Goal: Information Seeking & Learning: Learn about a topic

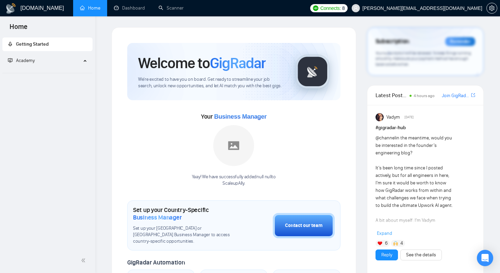
click at [447, 12] on span "[PERSON_NAME][EMAIL_ADDRESS][DOMAIN_NAME]" at bounding box center [417, 8] width 139 height 22
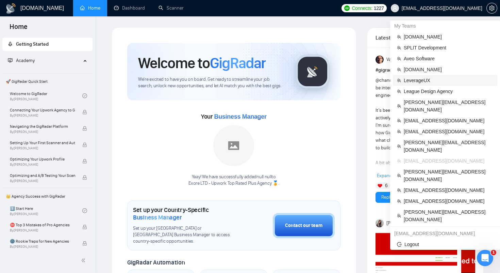
click at [420, 82] on span "LeverageUX" at bounding box center [449, 80] width 90 height 7
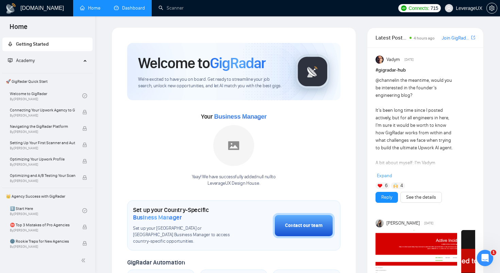
click at [135, 10] on link "Dashboard" at bounding box center [129, 8] width 31 height 6
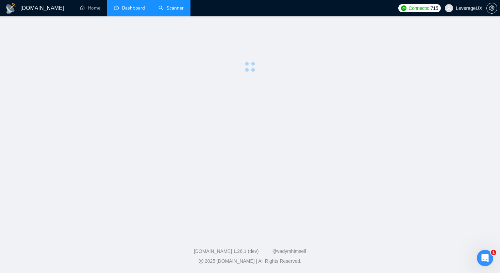
click at [164, 10] on link "Scanner" at bounding box center [171, 8] width 25 height 6
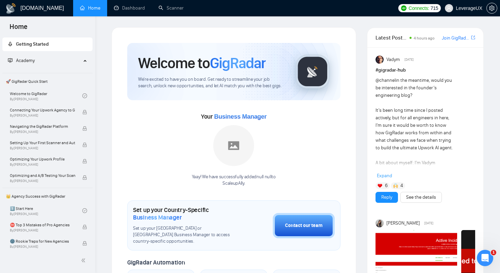
click at [88, 10] on link "Home" at bounding box center [90, 8] width 20 height 6
click at [138, 11] on link "Dashboard" at bounding box center [129, 8] width 31 height 6
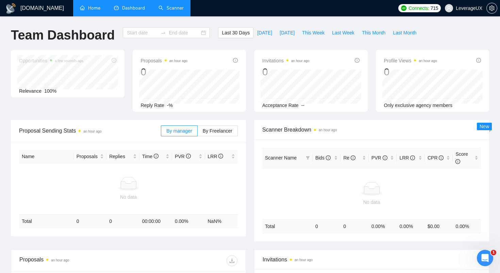
type input "[DATE]"
type input "2025-09-30"
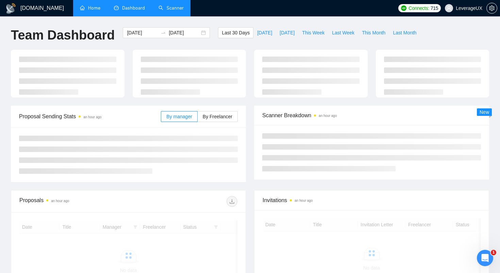
click at [177, 10] on link "Scanner" at bounding box center [171, 8] width 25 height 6
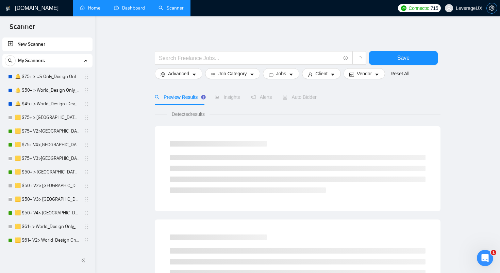
click at [490, 8] on icon "setting" at bounding box center [492, 7] width 5 height 5
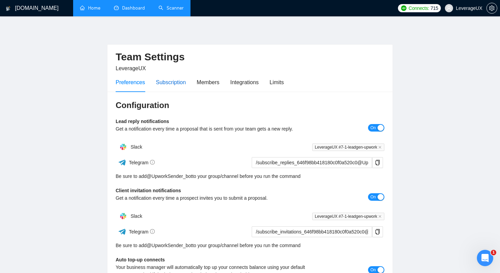
click at [174, 82] on div "Subscription" at bounding box center [171, 82] width 30 height 9
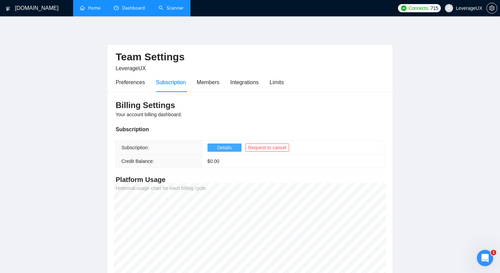
click at [220, 147] on span "Details" at bounding box center [224, 147] width 15 height 7
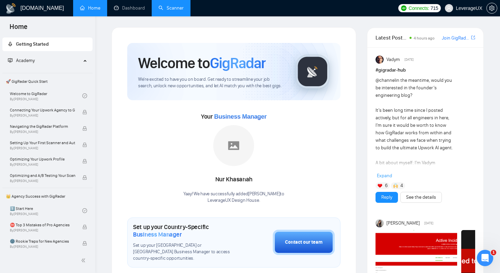
click at [162, 8] on link "Scanner" at bounding box center [171, 8] width 25 height 6
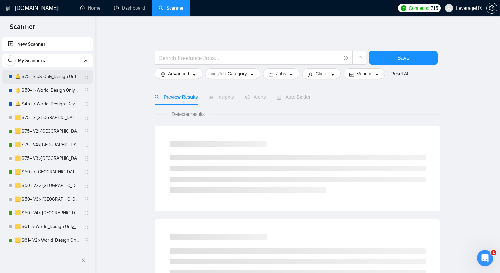
click at [34, 76] on link "🔔 $75+ > US Only_Design Only_General" at bounding box center [47, 77] width 65 height 14
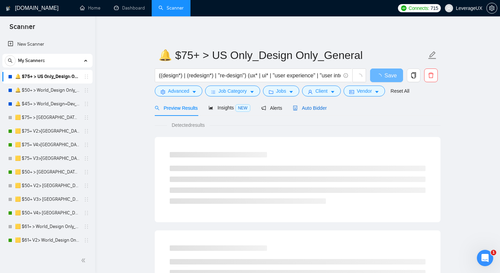
click at [305, 108] on span "Auto Bidder" at bounding box center [310, 107] width 34 height 5
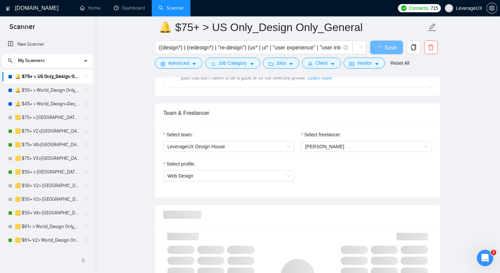
scroll to position [332, 0]
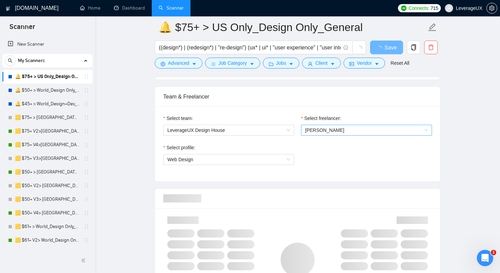
click at [329, 131] on span "Roman Leshchyk" at bounding box center [324, 129] width 39 height 5
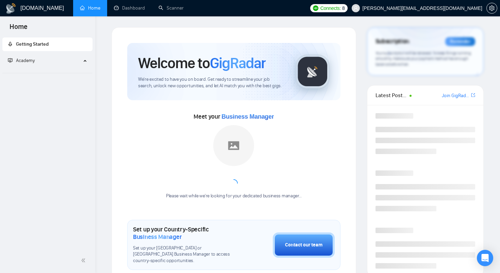
scroll to position [281, 0]
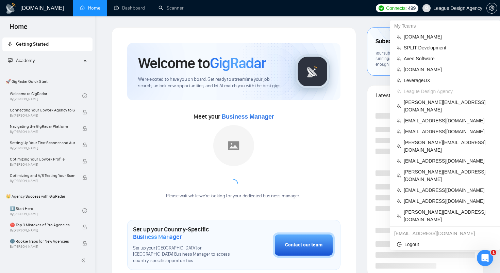
click at [425, 9] on icon "user" at bounding box center [427, 8] width 4 height 4
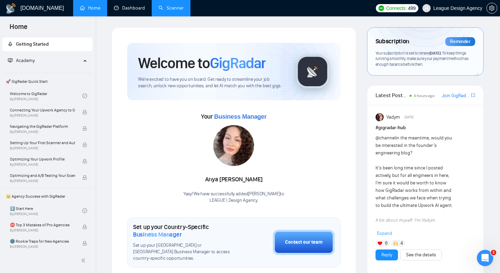
click at [169, 8] on link "Scanner" at bounding box center [171, 8] width 25 height 6
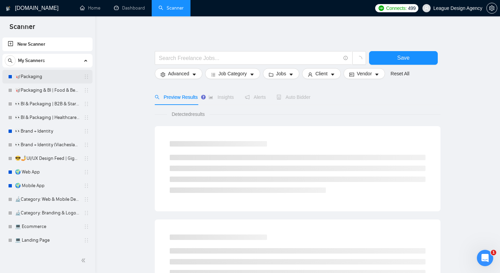
click at [34, 78] on link "🥡Packaging" at bounding box center [47, 77] width 65 height 14
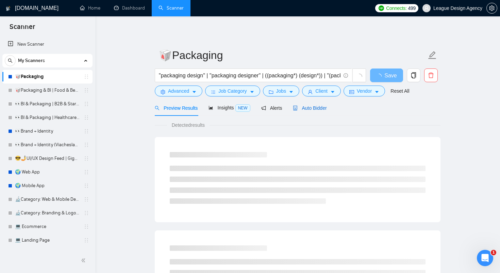
click at [316, 109] on span "Auto Bidder" at bounding box center [310, 107] width 34 height 5
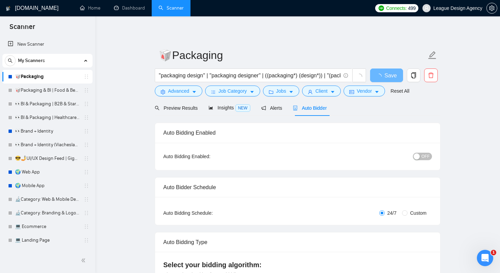
checkbox input "true"
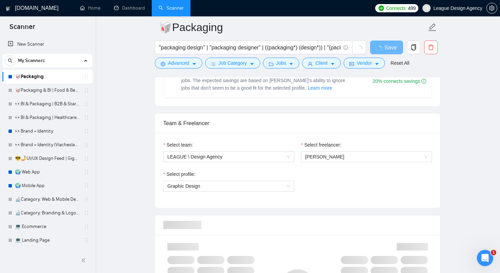
scroll to position [321, 0]
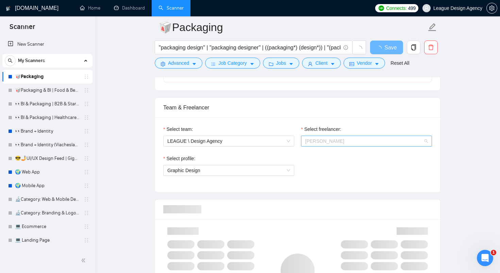
click at [334, 145] on span "[PERSON_NAME]" at bounding box center [366, 141] width 123 height 10
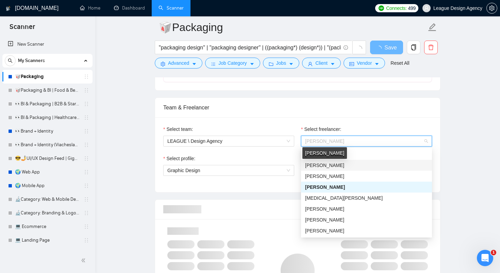
click at [325, 166] on span "[PERSON_NAME]" at bounding box center [324, 164] width 39 height 5
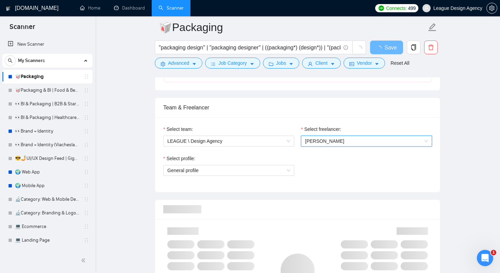
click at [280, 155] on div "Select profile:" at bounding box center [228, 160] width 131 height 10
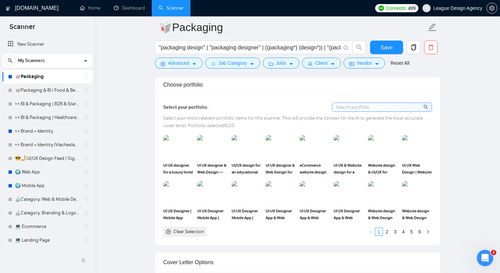
scroll to position [609, 0]
click at [421, 232] on link "6" at bounding box center [419, 230] width 7 height 7
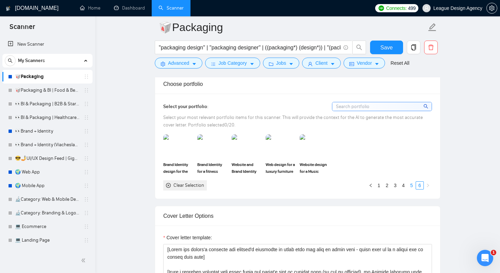
click at [413, 186] on link "5" at bounding box center [411, 184] width 7 height 7
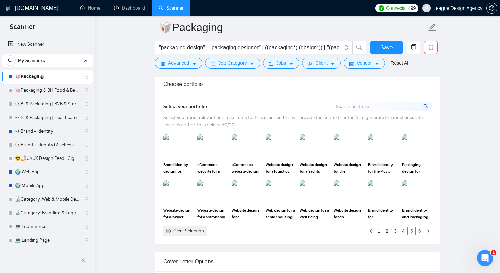
click at [419, 229] on link "6" at bounding box center [419, 230] width 7 height 7
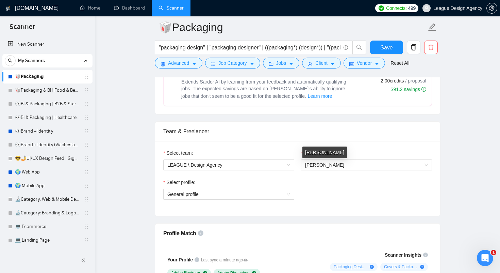
scroll to position [298, 0]
click at [311, 162] on span "[PERSON_NAME]" at bounding box center [324, 164] width 39 height 5
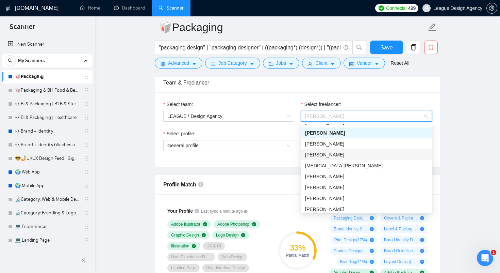
scroll to position [0, 0]
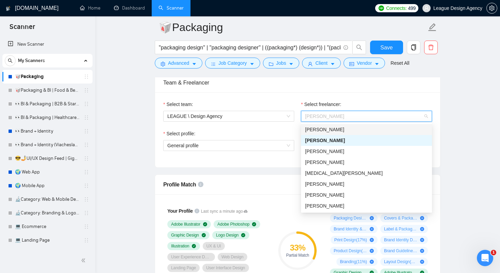
click at [338, 129] on div "[PERSON_NAME]" at bounding box center [366, 129] width 123 height 7
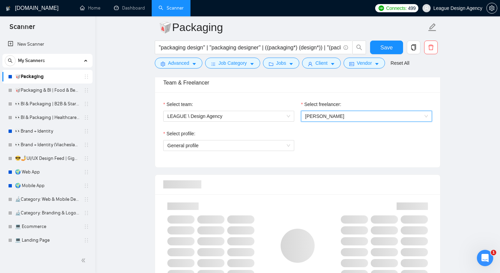
click at [321, 153] on div "Select profile: General profile" at bounding box center [298, 144] width 276 height 29
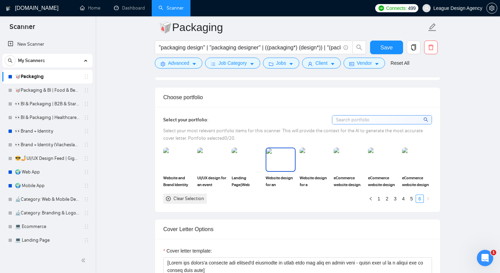
scroll to position [597, 0]
click at [411, 198] on link "5" at bounding box center [411, 197] width 7 height 7
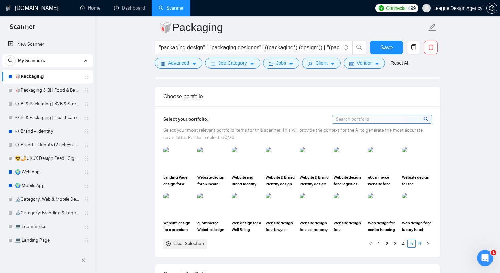
click at [418, 240] on link "6" at bounding box center [419, 243] width 7 height 7
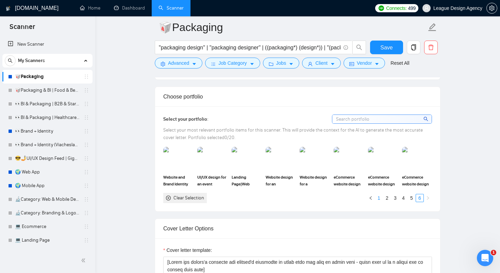
click at [380, 200] on link "1" at bounding box center [379, 197] width 7 height 7
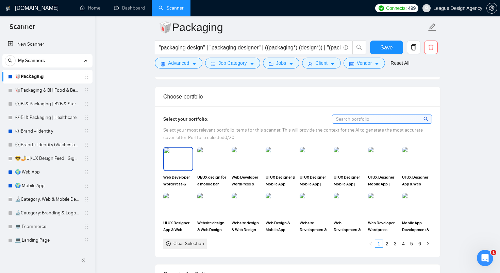
click at [181, 158] on img at bounding box center [178, 158] width 29 height 22
click at [181, 158] on rect at bounding box center [178, 158] width 11 height 11
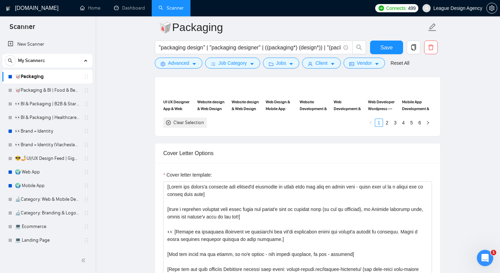
scroll to position [718, 0]
click at [495, 12] on button "button" at bounding box center [492, 8] width 11 height 11
click at [91, 10] on link "Home" at bounding box center [90, 8] width 20 height 6
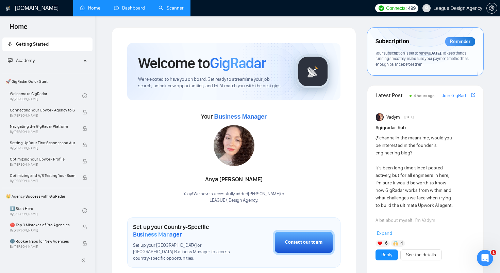
click at [129, 11] on link "Dashboard" at bounding box center [129, 8] width 31 height 6
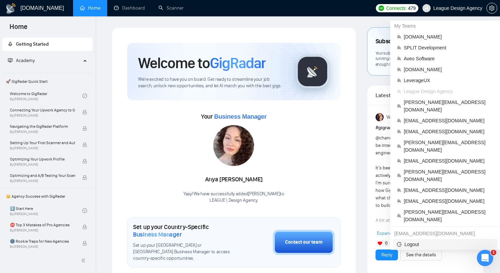
click at [410, 240] on span "Logout" at bounding box center [445, 243] width 96 height 7
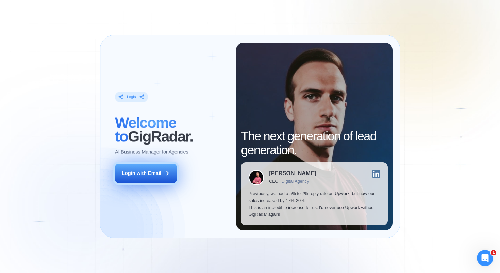
click at [141, 170] on div "Login with Email" at bounding box center [141, 173] width 39 height 7
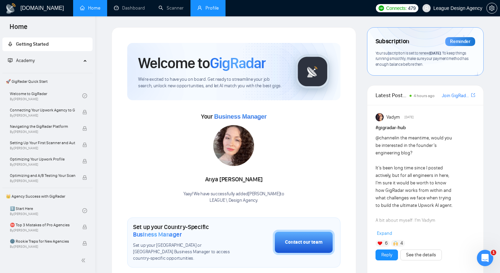
click at [212, 10] on link "Profile" at bounding box center [207, 8] width 21 height 6
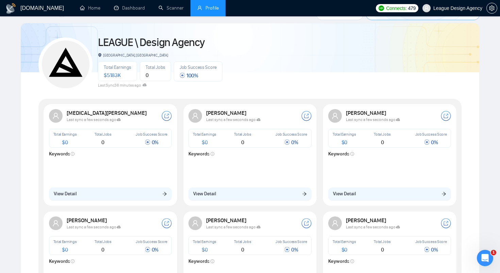
scroll to position [44, 0]
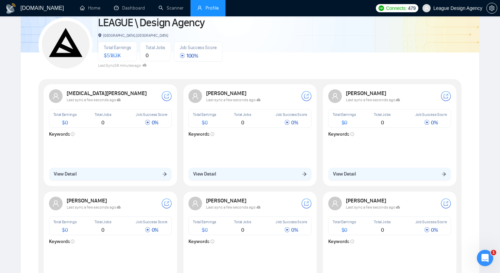
click at [232, 100] on span "Last sync a few seconds ago" at bounding box center [233, 99] width 54 height 5
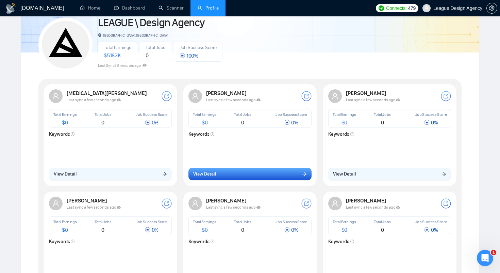
click at [214, 176] on span "View Detail" at bounding box center [204, 173] width 23 height 7
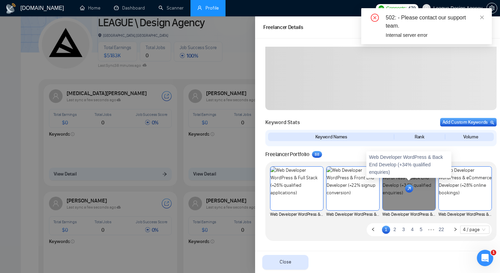
scroll to position [210, 0]
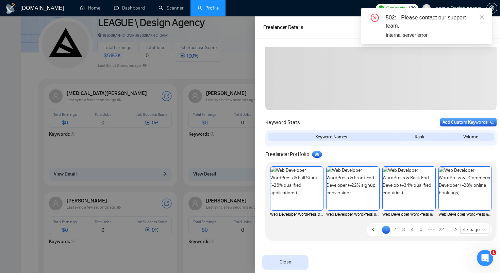
click at [482, 16] on icon "close" at bounding box center [482, 17] width 5 height 5
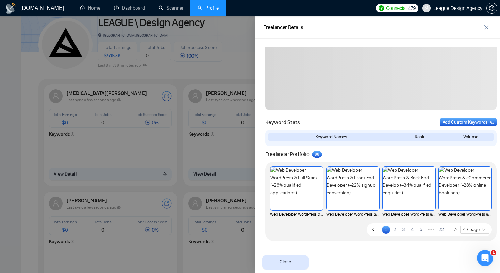
click at [441, 228] on link "22" at bounding box center [442, 228] width 10 height 7
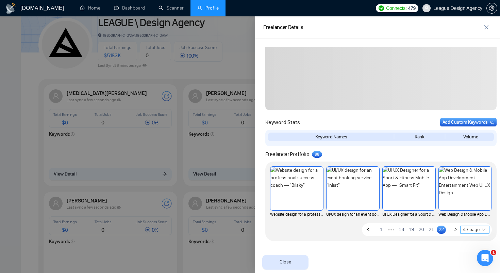
click at [475, 228] on span "4 / page" at bounding box center [475, 229] width 24 height 7
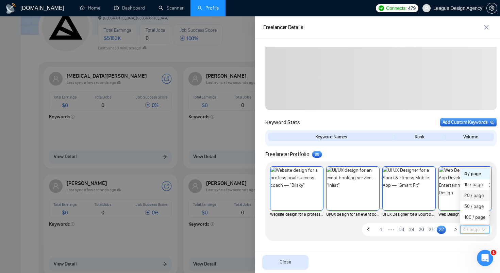
scroll to position [68, 0]
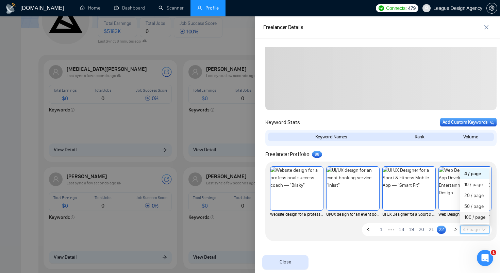
click at [470, 217] on div "100 / page" at bounding box center [475, 216] width 21 height 7
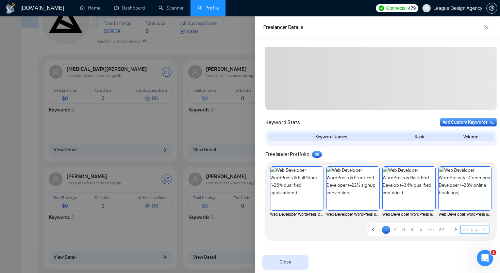
click at [478, 228] on span "4 / page" at bounding box center [475, 229] width 24 height 7
click at [371, 241] on div "Anna Lyzhnik Total Earnings $ 0 Total Jobs 0 Job Success Score 0 % Lasy sync Fr…" at bounding box center [382, 156] width 236 height 218
click at [472, 228] on span "4 / page" at bounding box center [475, 229] width 24 height 7
click at [479, 188] on div "10 / page" at bounding box center [475, 184] width 21 height 7
click at [318, 236] on div "Web Developer WordPress & Full Stack (+26% qualified applications) Web Develope…" at bounding box center [382, 200] width 232 height 79
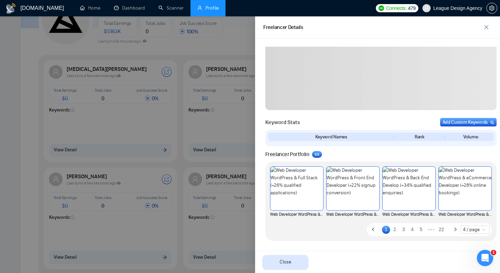
click at [394, 227] on link "2" at bounding box center [395, 228] width 8 height 7
click at [472, 228] on span "4 / page" at bounding box center [475, 229] width 24 height 7
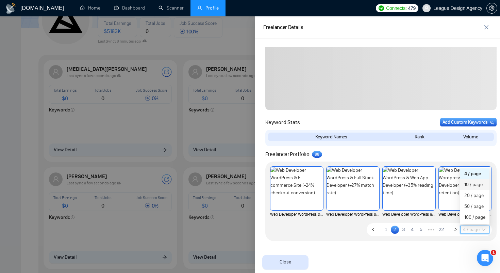
click at [471, 185] on div "10 / page" at bounding box center [475, 184] width 21 height 7
click at [386, 225] on ul "1 2 3 4 5 ••• 22 4 / page 4 10 20 4 / page 10 / page 20 / page 50 / page 100 / …" at bounding box center [429, 229] width 125 height 13
click at [386, 227] on link "1" at bounding box center [386, 228] width 8 height 7
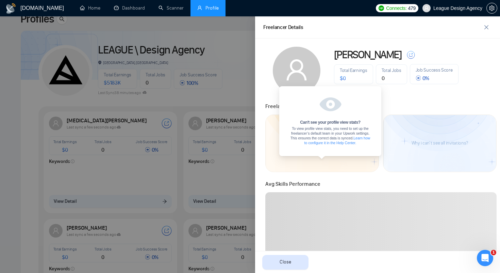
scroll to position [0, 0]
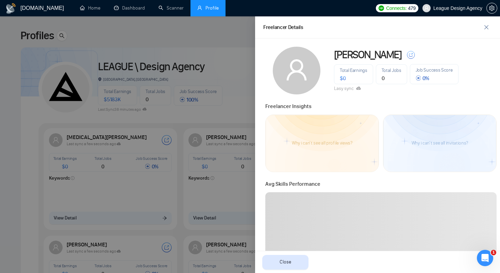
click at [360, 88] on icon at bounding box center [358, 87] width 5 height 3
click at [379, 94] on div "Anna Lyzhnik Total Earnings $ 0 Total Jobs 0 Job Success Score 0 % Lasy sync Fr…" at bounding box center [382, 249] width 236 height 404
click at [488, 31] on button "button" at bounding box center [486, 27] width 11 height 11
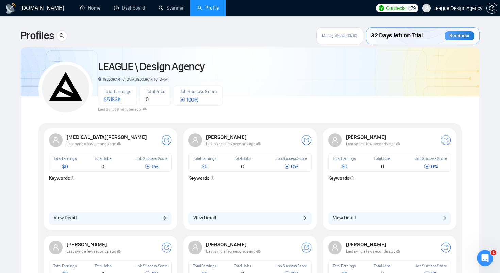
click at [252, 142] on span "Last sync a few seconds ago" at bounding box center [233, 143] width 54 height 5
click at [261, 144] on icon at bounding box center [259, 144] width 4 height 4
click at [287, 217] on button "View Detail" at bounding box center [250, 217] width 123 height 13
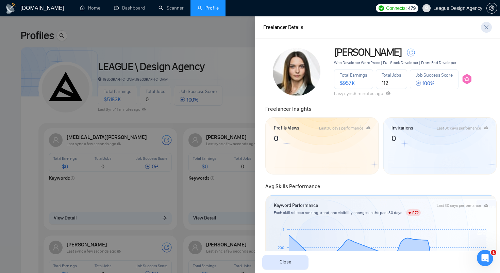
click at [488, 27] on icon "close" at bounding box center [486, 27] width 5 height 5
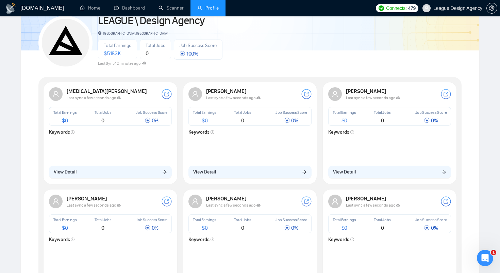
scroll to position [49, 0]
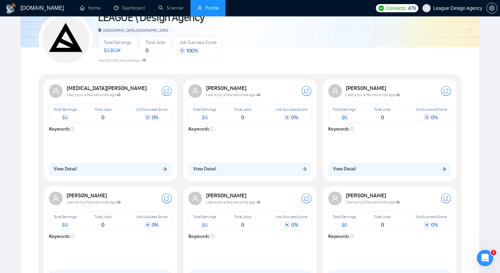
click at [387, 157] on div "Serhii Chkana Last sync a few seconds ago Total Earnings $ 0 Total Jobs 0 Job S…" at bounding box center [389, 129] width 131 height 99
click at [373, 95] on span "Last sync a few seconds ago" at bounding box center [373, 94] width 54 height 5
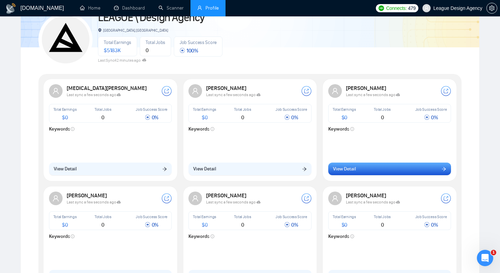
click at [406, 173] on button "View Detail" at bounding box center [390, 168] width 123 height 13
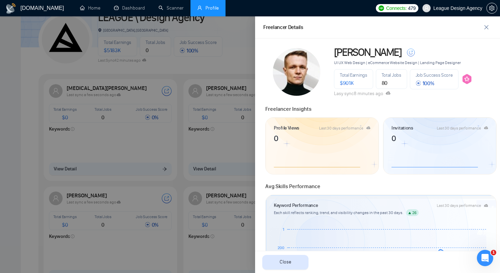
click at [227, 53] on div at bounding box center [250, 144] width 500 height 256
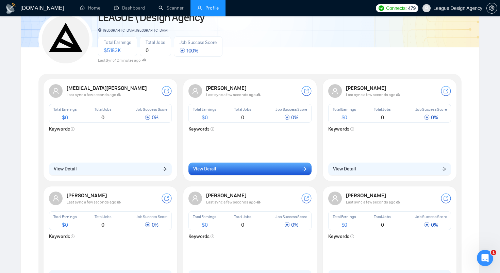
click at [274, 170] on button "View Detail" at bounding box center [250, 168] width 123 height 13
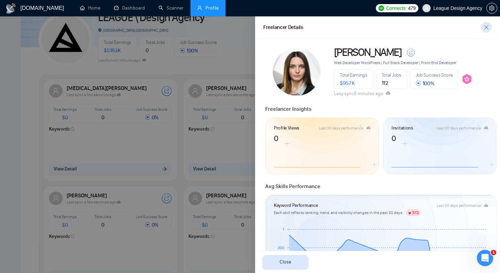
click at [486, 27] on icon "close" at bounding box center [487, 27] width 4 height 4
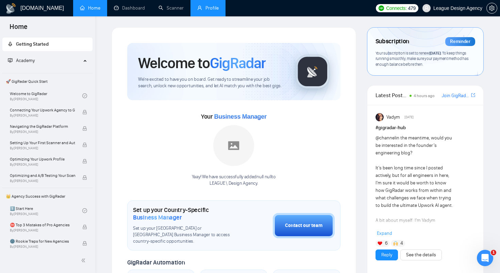
click at [213, 11] on link "Profile" at bounding box center [207, 8] width 21 height 6
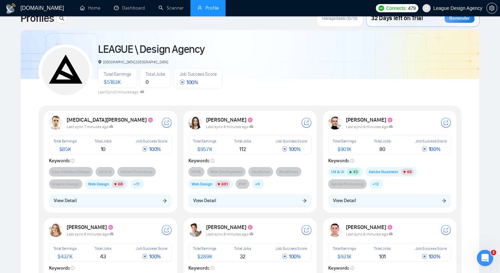
scroll to position [39, 0]
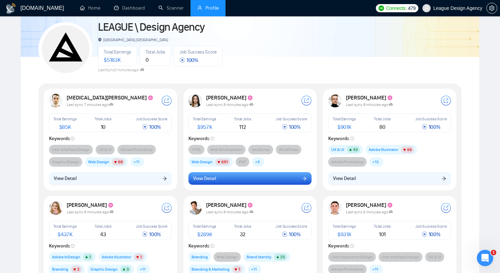
click at [242, 177] on button "View Detail" at bounding box center [250, 178] width 123 height 13
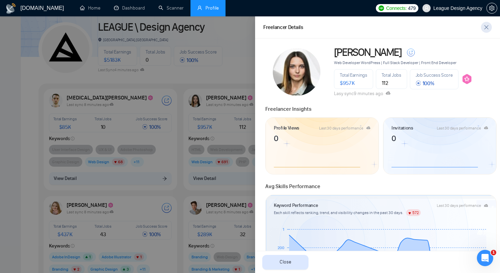
click at [489, 27] on icon "close" at bounding box center [486, 27] width 5 height 5
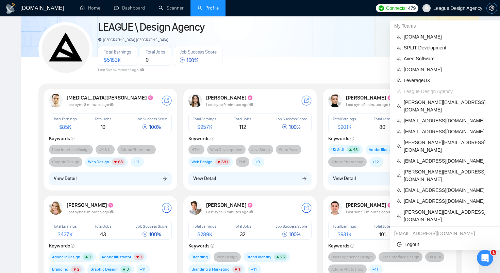
click at [492, 8] on icon "setting" at bounding box center [492, 7] width 5 height 5
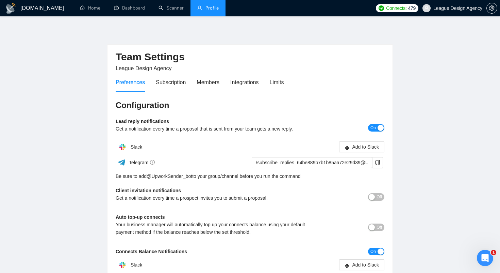
click at [209, 5] on link "Profile" at bounding box center [207, 8] width 21 height 6
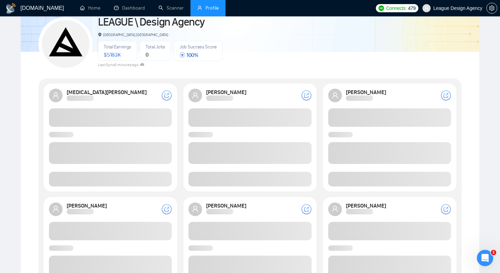
scroll to position [44, 0]
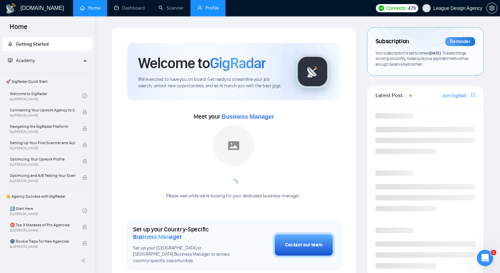
click at [209, 11] on link "Profile" at bounding box center [207, 8] width 21 height 6
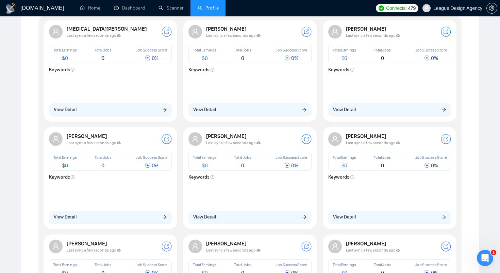
scroll to position [95, 0]
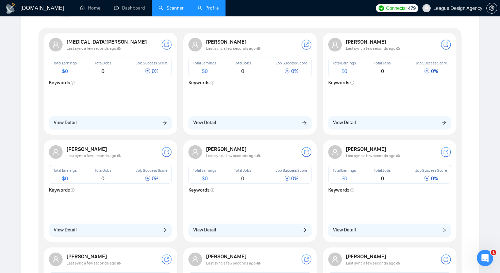
click at [160, 10] on link "Scanner" at bounding box center [171, 8] width 25 height 6
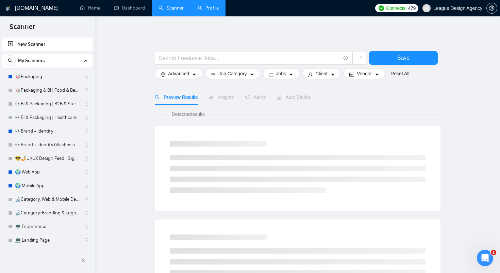
click at [201, 6] on link "Profile" at bounding box center [207, 8] width 21 height 6
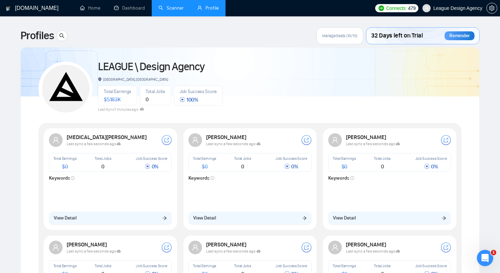
click at [172, 11] on link "Scanner" at bounding box center [171, 8] width 25 height 6
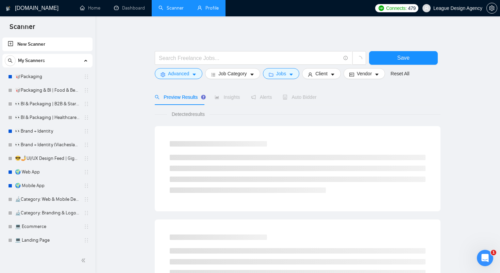
click at [198, 10] on link "Profile" at bounding box center [207, 8] width 21 height 6
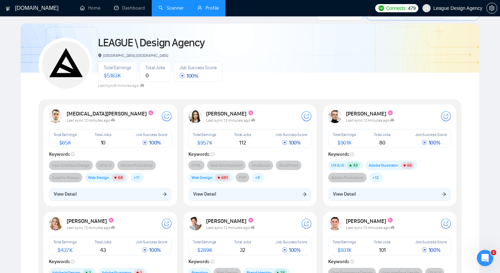
scroll to position [66, 0]
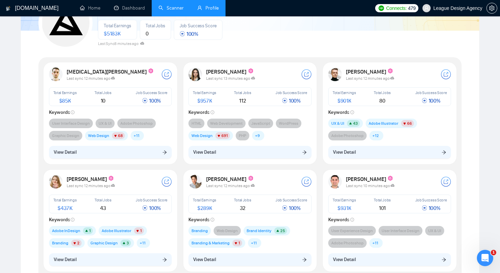
click at [171, 7] on link "Scanner" at bounding box center [171, 8] width 25 height 6
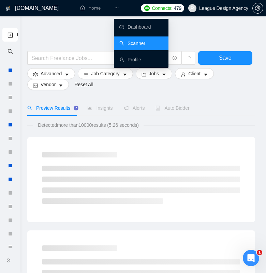
click at [115, 7] on icon "ellipsis" at bounding box center [116, 7] width 5 height 5
click at [133, 58] on link "Profile" at bounding box center [130, 59] width 22 height 5
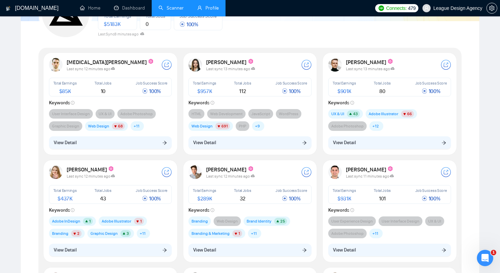
scroll to position [78, 0]
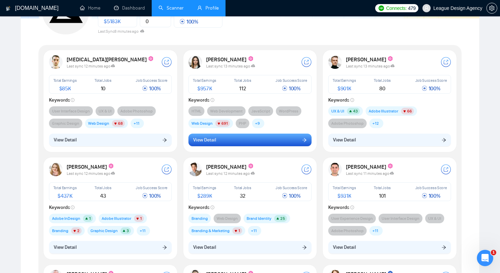
click at [273, 146] on button "View Detail" at bounding box center [250, 139] width 123 height 13
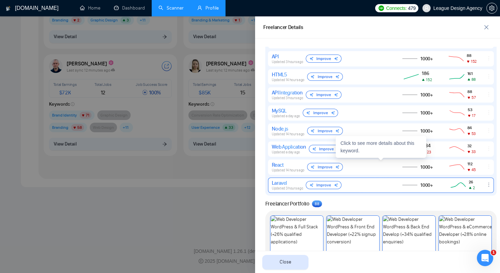
scroll to position [499, 0]
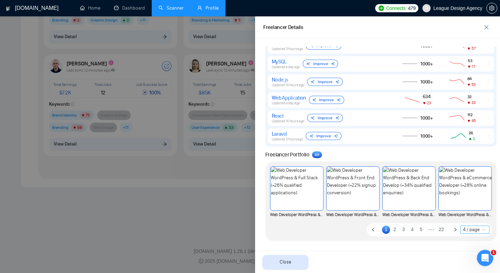
click at [467, 229] on span "4 / page" at bounding box center [475, 229] width 24 height 7
click at [474, 210] on div "50 / page" at bounding box center [475, 206] width 29 height 11
click at [470, 231] on span "4 / page" at bounding box center [475, 229] width 24 height 7
click at [474, 185] on div "10 / page" at bounding box center [475, 184] width 21 height 7
click at [476, 227] on span "4 / page" at bounding box center [475, 229] width 24 height 7
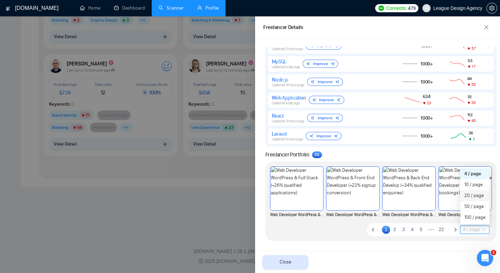
click at [469, 195] on div "20 / page" at bounding box center [475, 195] width 21 height 7
click at [473, 227] on span "4 / page" at bounding box center [475, 229] width 24 height 7
click at [472, 201] on div "20 / page" at bounding box center [475, 195] width 29 height 11
click at [467, 227] on span "4 / page" at bounding box center [475, 229] width 24 height 7
click at [473, 209] on div "50 / page" at bounding box center [475, 206] width 21 height 7
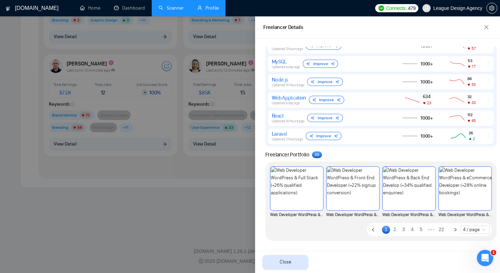
click at [404, 230] on link "3" at bounding box center [404, 228] width 8 height 7
click at [466, 232] on span "4 / page" at bounding box center [475, 229] width 24 height 7
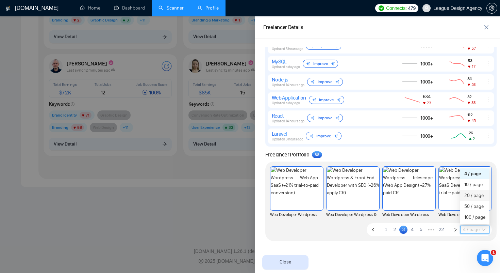
click at [474, 198] on div "20 / page" at bounding box center [475, 195] width 21 height 7
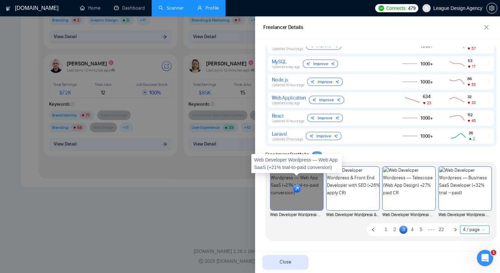
click at [296, 185] on rect at bounding box center [297, 188] width 8 height 8
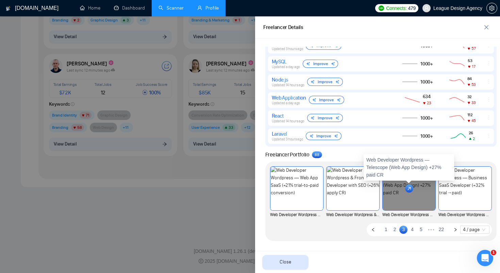
click at [414, 188] on div at bounding box center [409, 188] width 53 height 44
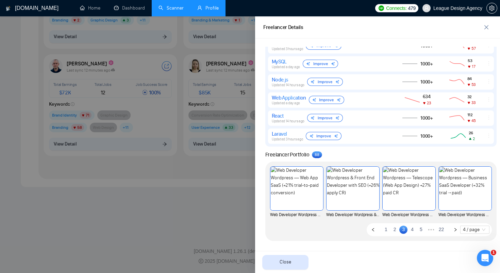
click at [189, 192] on div at bounding box center [250, 144] width 500 height 256
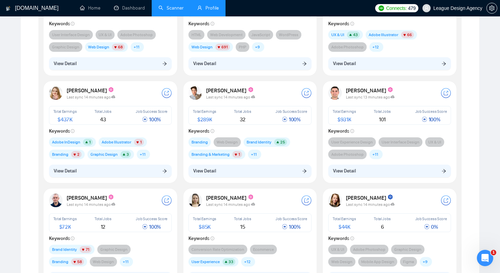
scroll to position [0, 0]
